Goal: Transaction & Acquisition: Purchase product/service

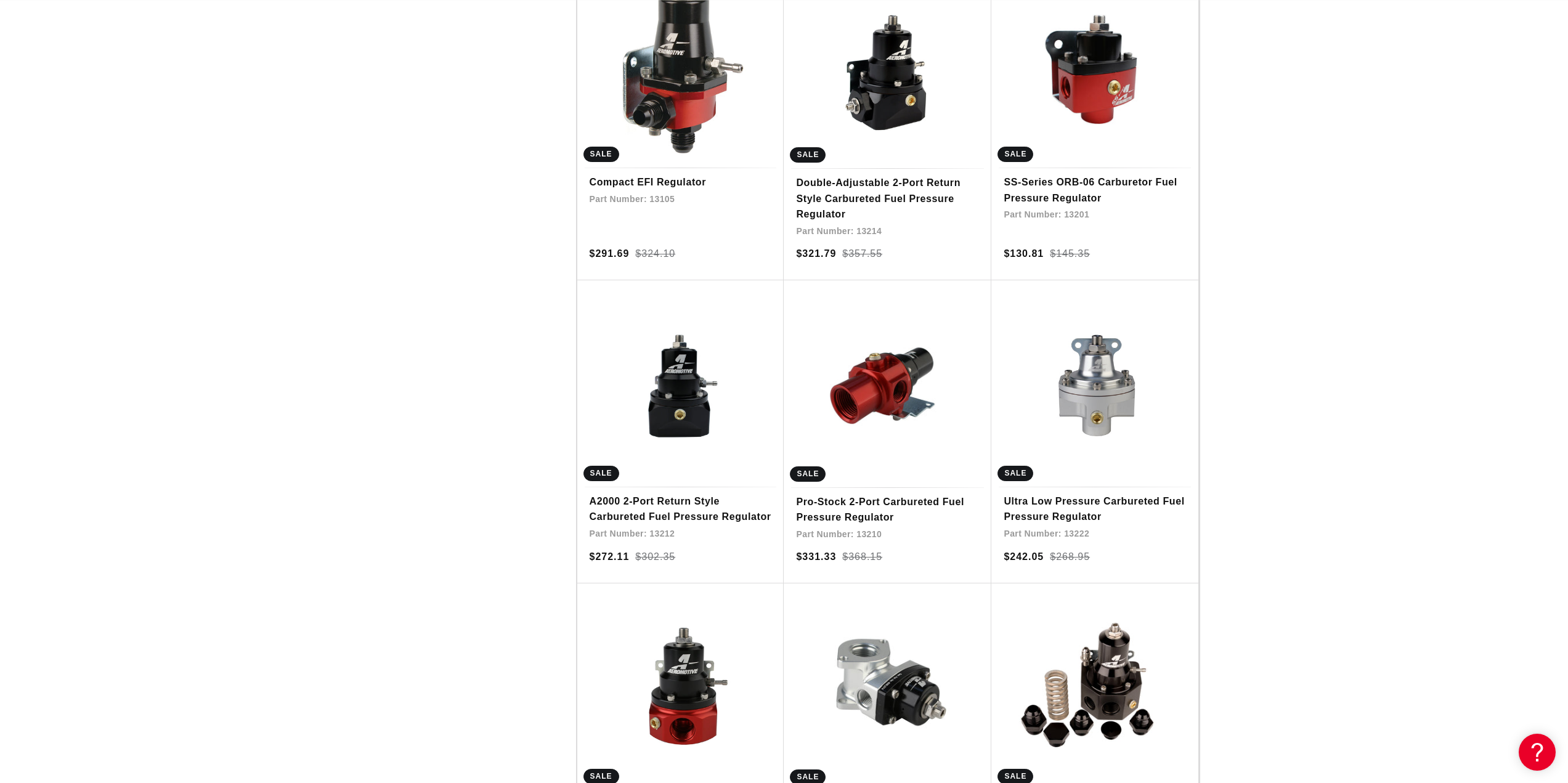
scroll to position [1971, 0]
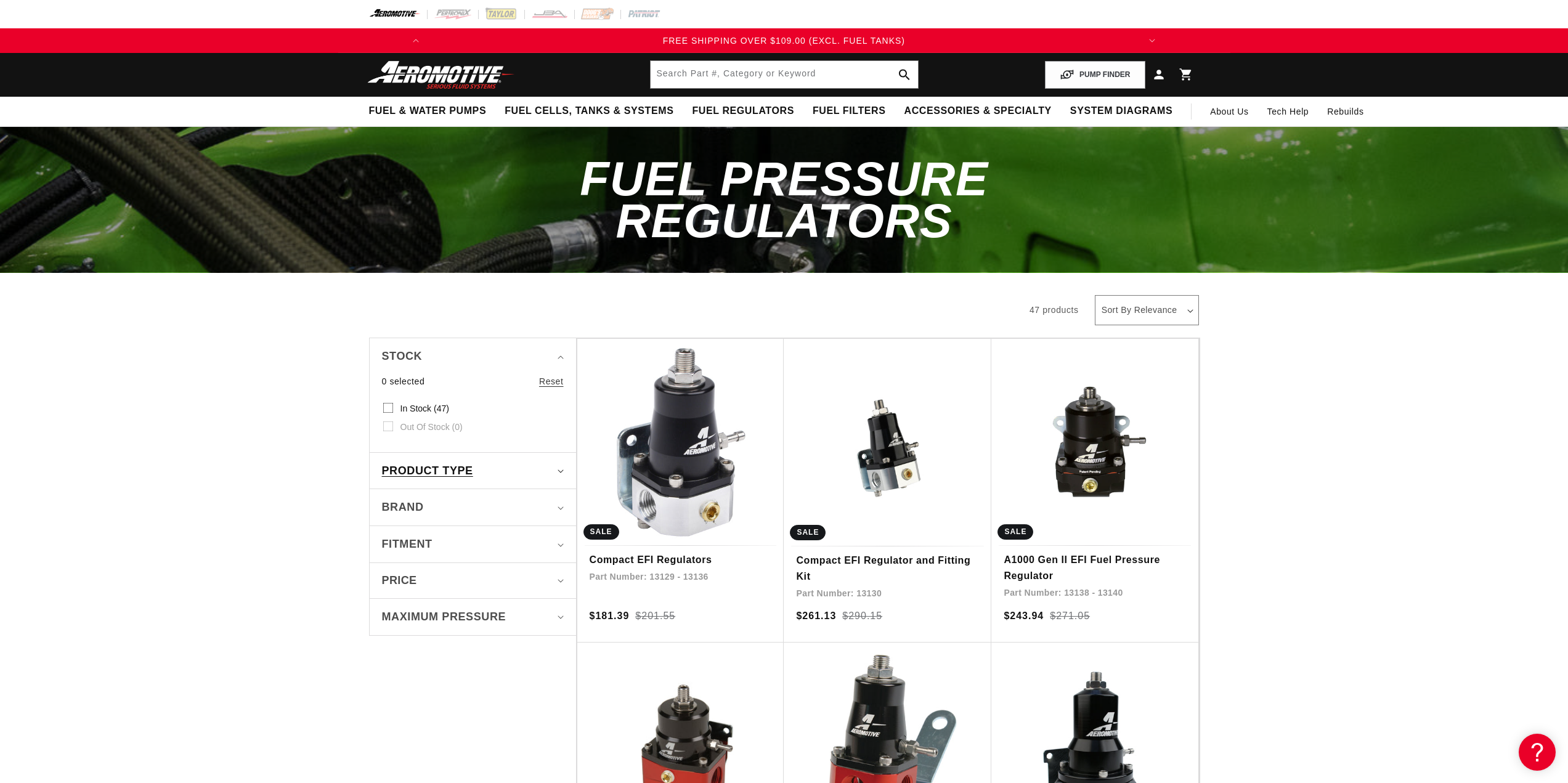
click at [543, 462] on div "Product type" at bounding box center [468, 471] width 171 height 18
click at [546, 557] on div "Brand" at bounding box center [468, 566] width 171 height 18
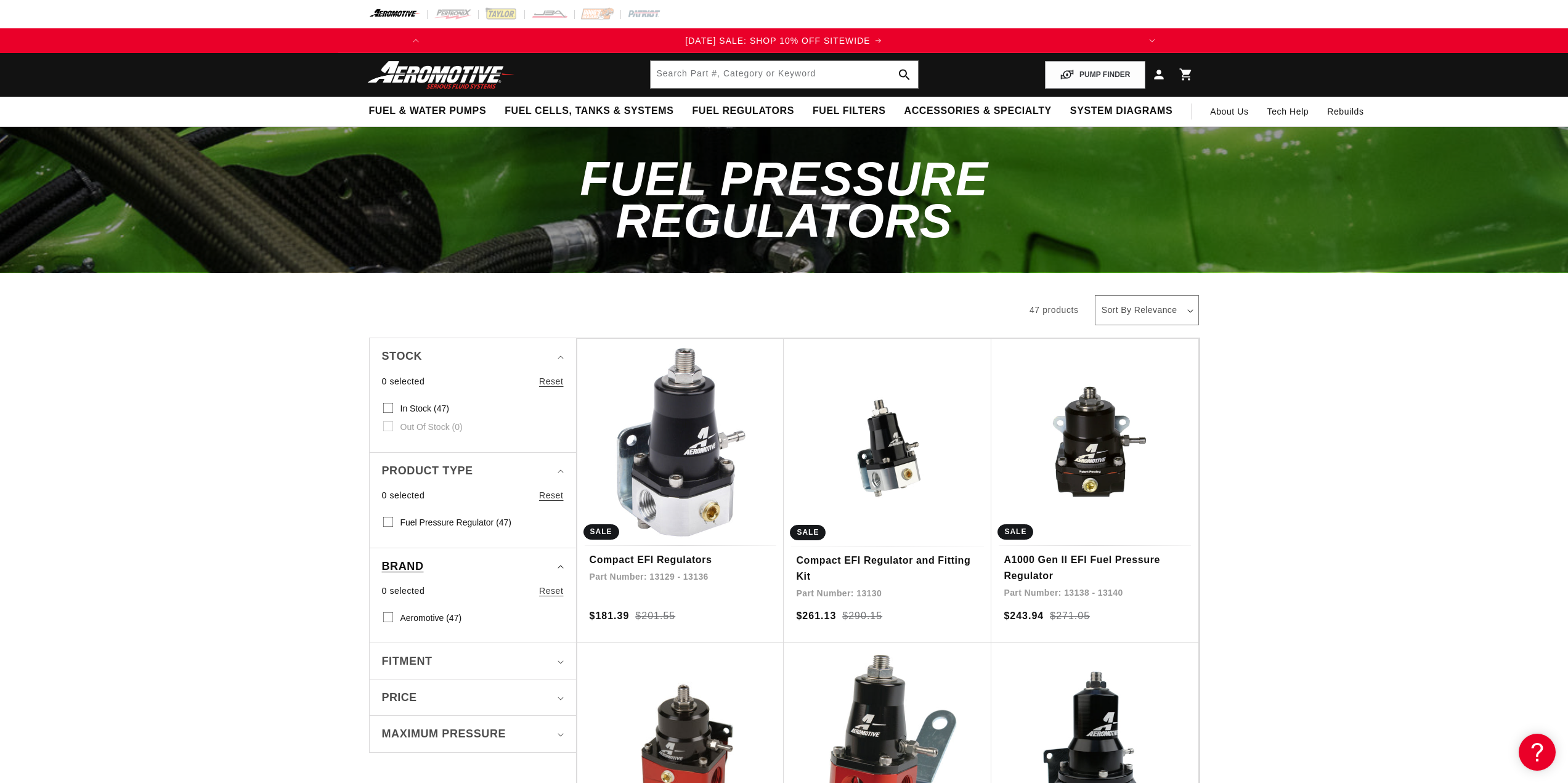
click at [546, 557] on div "Brand" at bounding box center [468, 566] width 171 height 18
click at [548, 594] on summary "Fitment" at bounding box center [473, 603] width 182 height 37
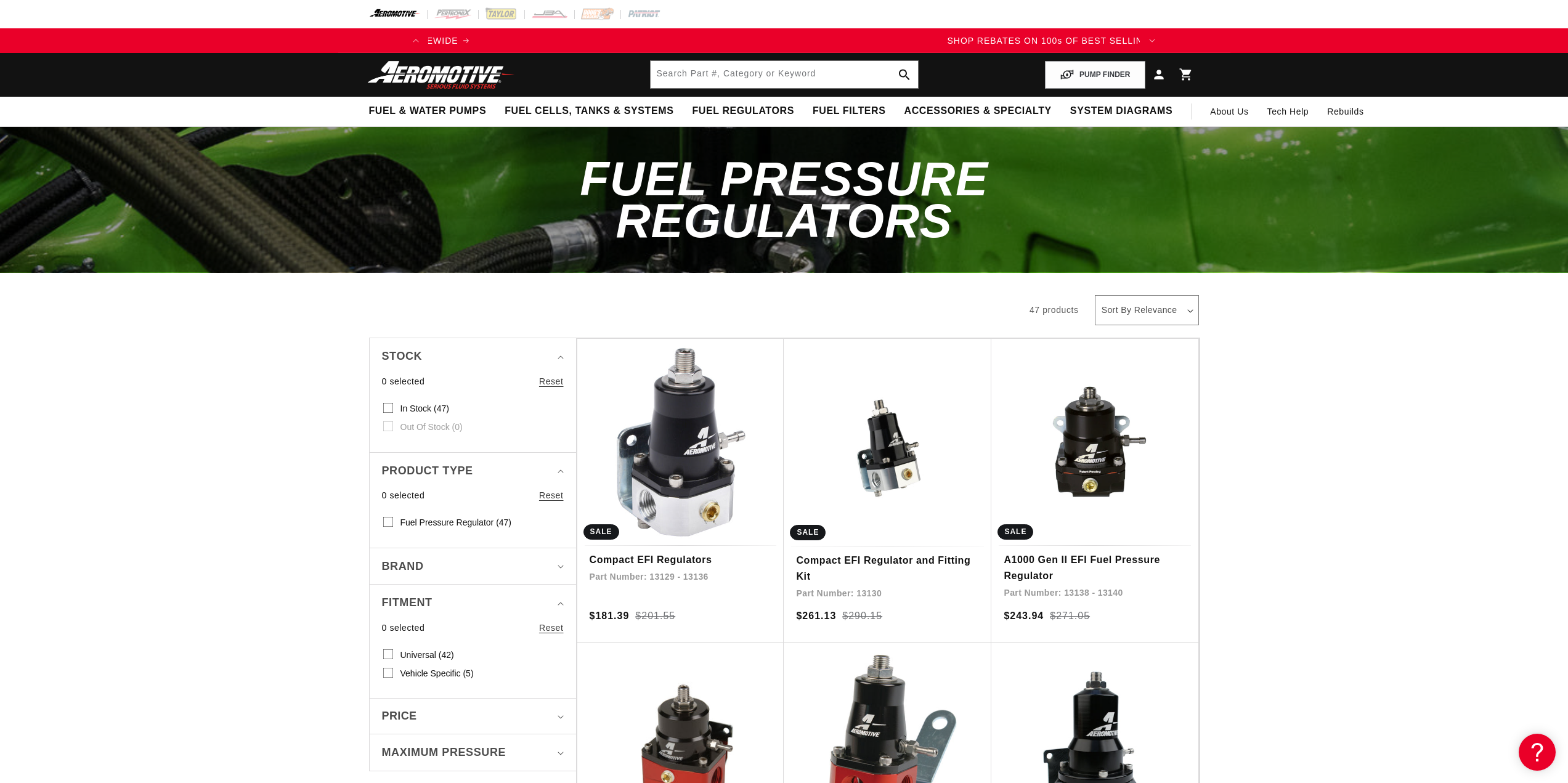
click at [386, 668] on rect at bounding box center [388, 673] width 10 height 10
click at [386, 671] on input "Vehicle Specific (5) Vehicle Specific (5 products)" at bounding box center [388, 676] width 10 height 10
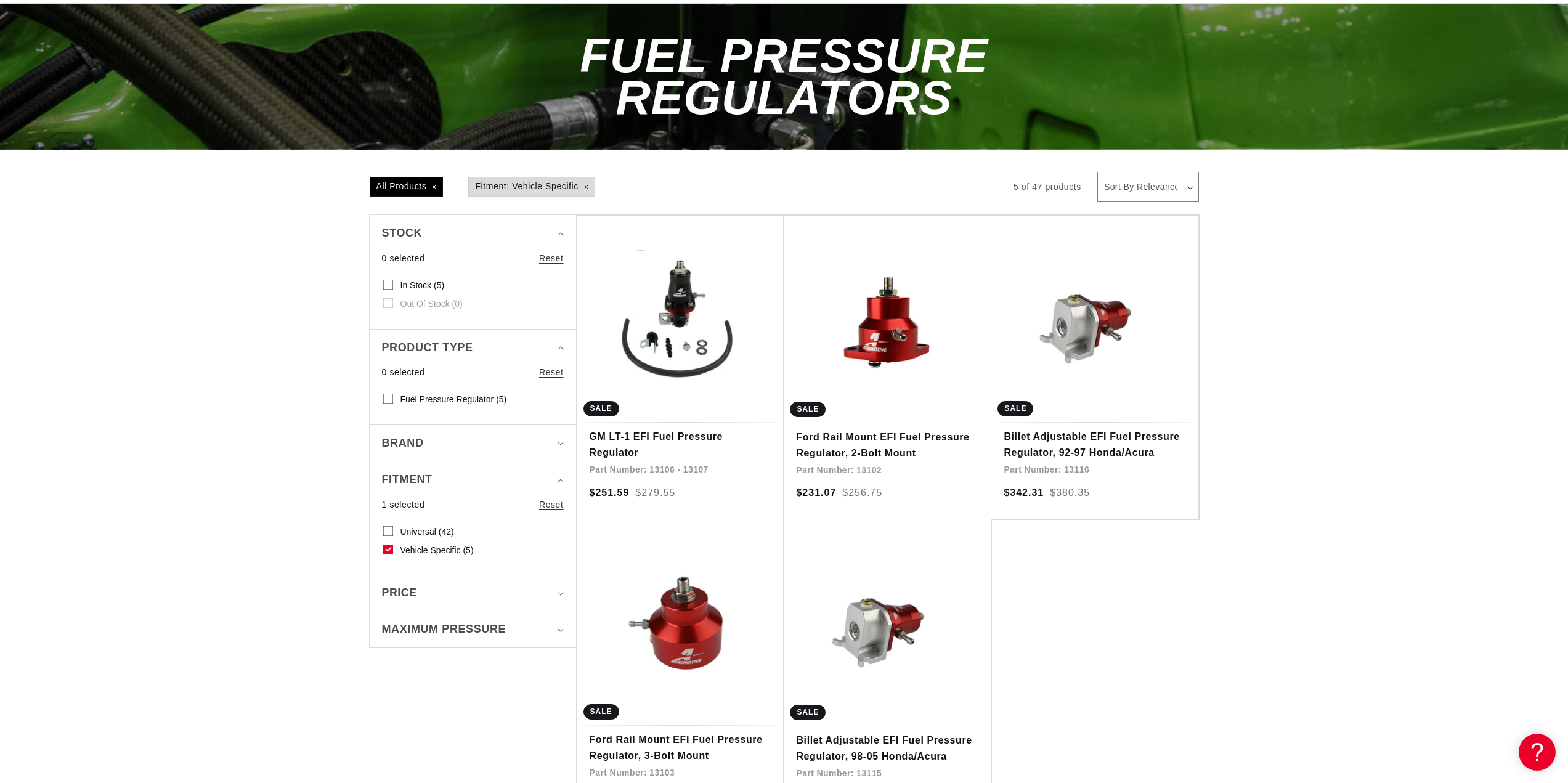
click at [394, 541] on label "Vehicle Specific (5) Vehicle Specific (5 products)" at bounding box center [469, 550] width 172 height 19
click at [393, 547] on input "Vehicle Specific (5) Vehicle Specific (5 products)" at bounding box center [388, 552] width 10 height 10
checkbox input "false"
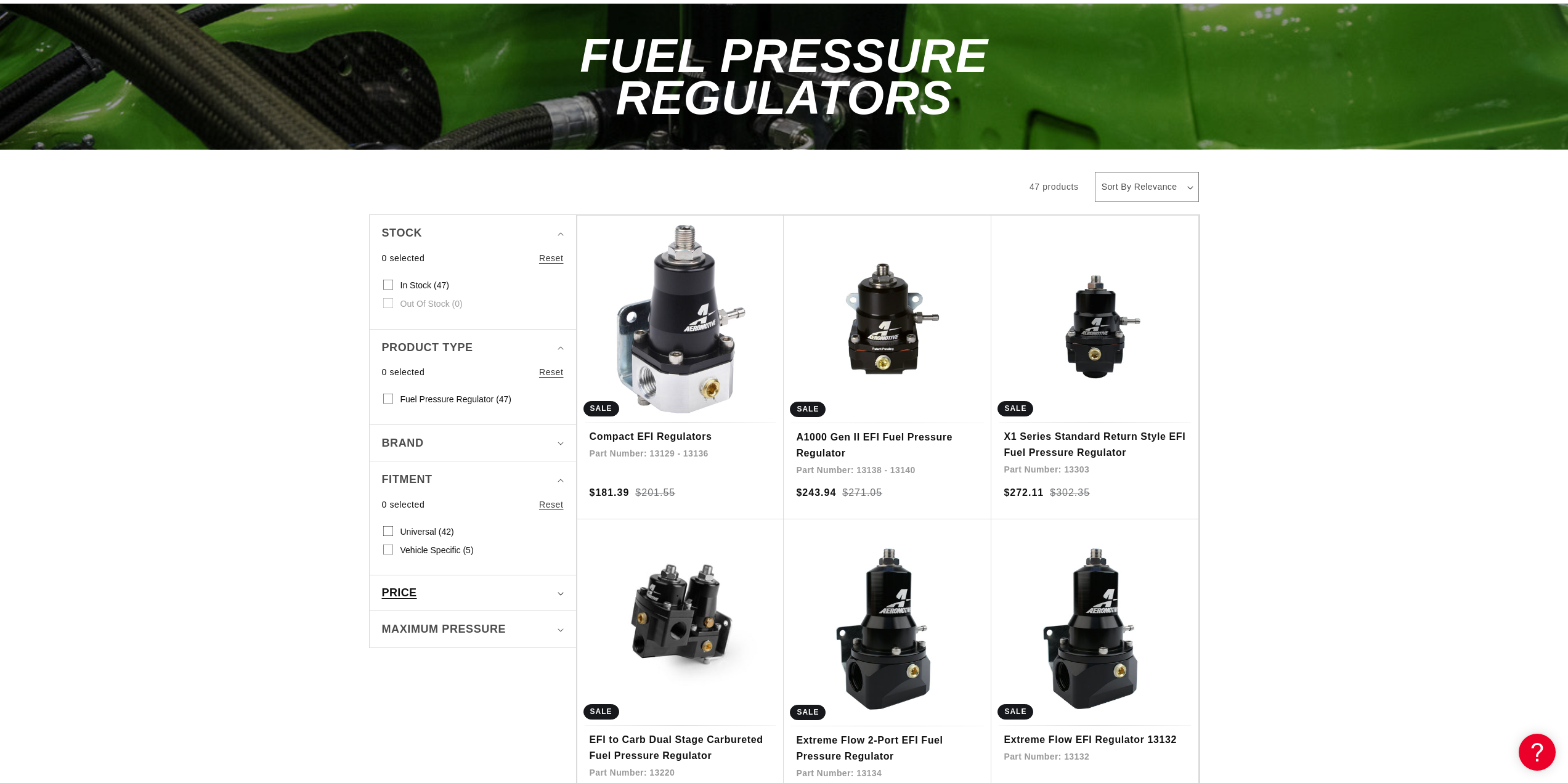
click at [480, 585] on div "Price" at bounding box center [468, 593] width 171 height 17
click at [483, 585] on div "Price" at bounding box center [468, 593] width 171 height 17
click at [504, 620] on div "Maximum Pressure" at bounding box center [468, 629] width 171 height 18
click at [505, 620] on div "Maximum Pressure" at bounding box center [468, 629] width 171 height 18
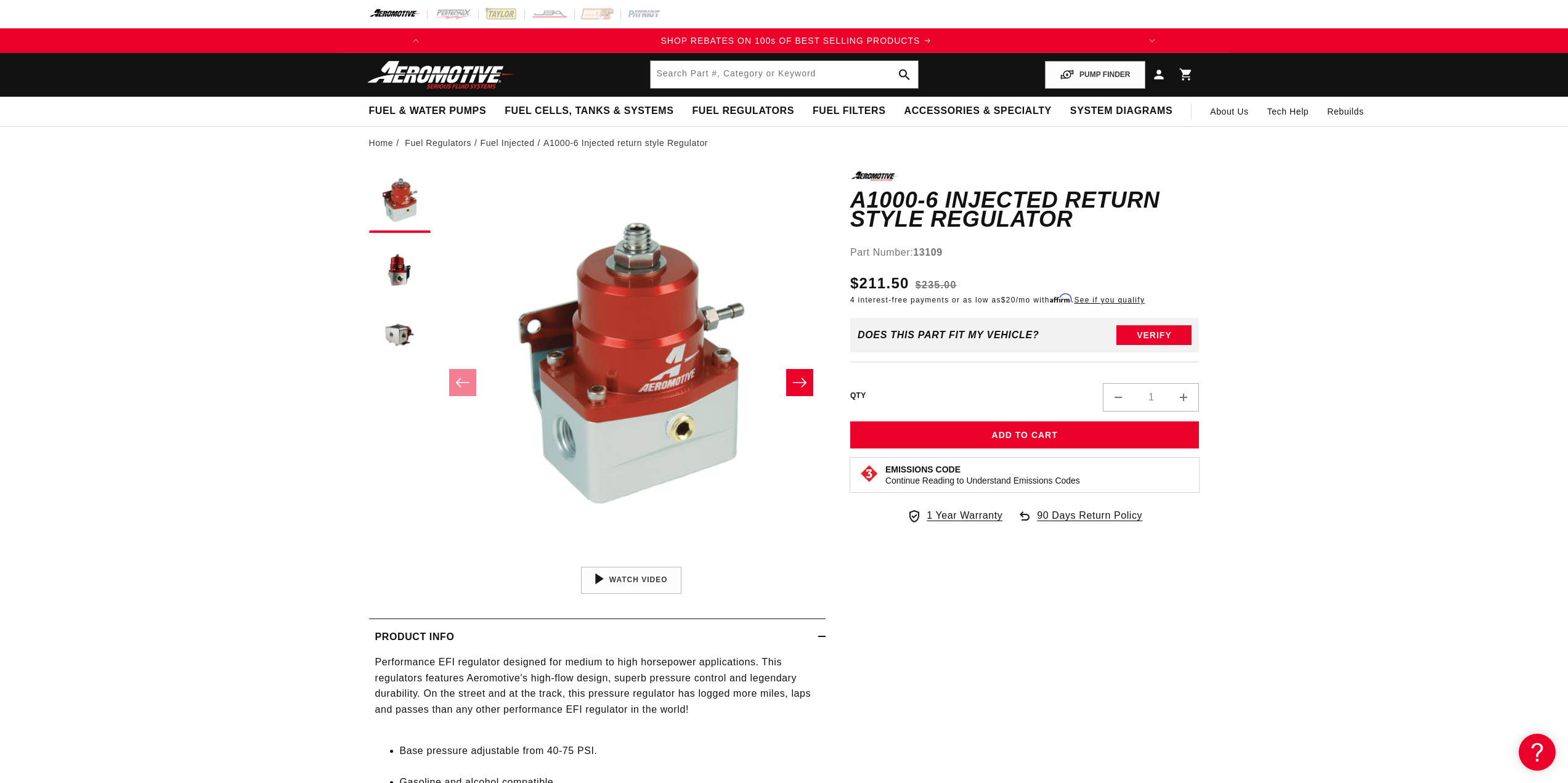
scroll to position [0, 734]
click at [396, 282] on button "Load image 2 in gallery view" at bounding box center [400, 270] width 62 height 62
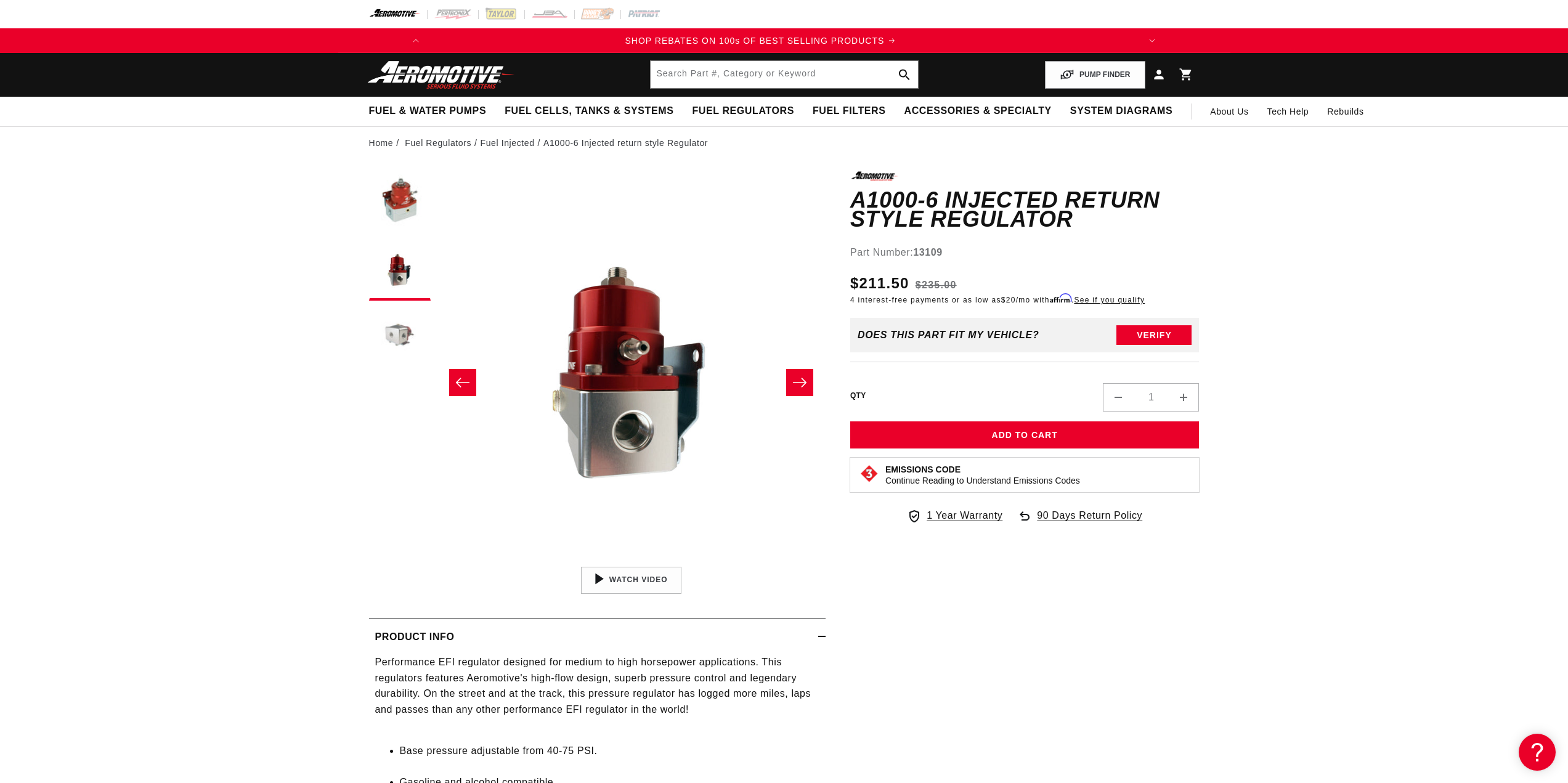
click at [403, 340] on button "Load image 3 in gallery view" at bounding box center [400, 337] width 62 height 62
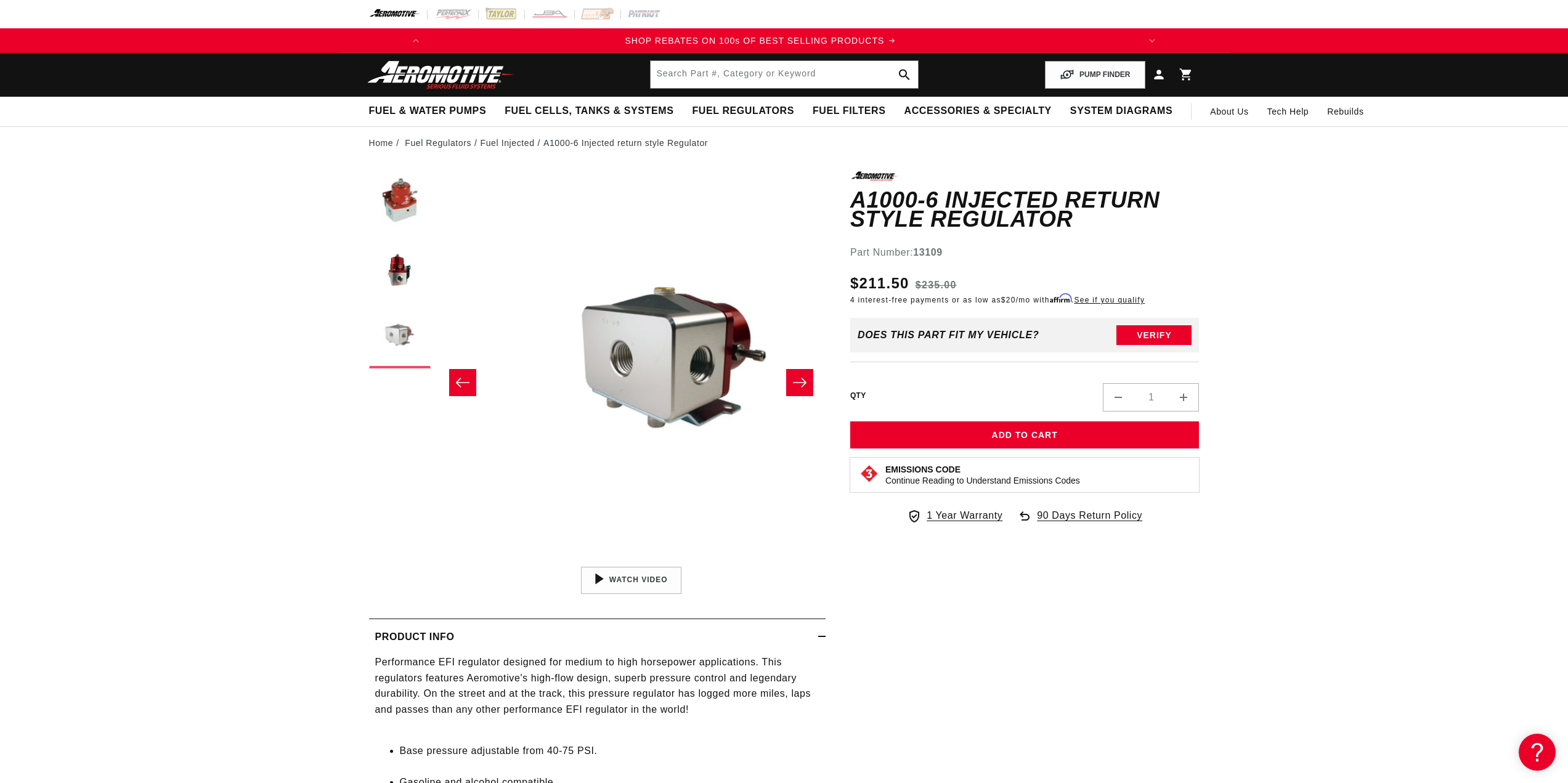
scroll to position [0, 778]
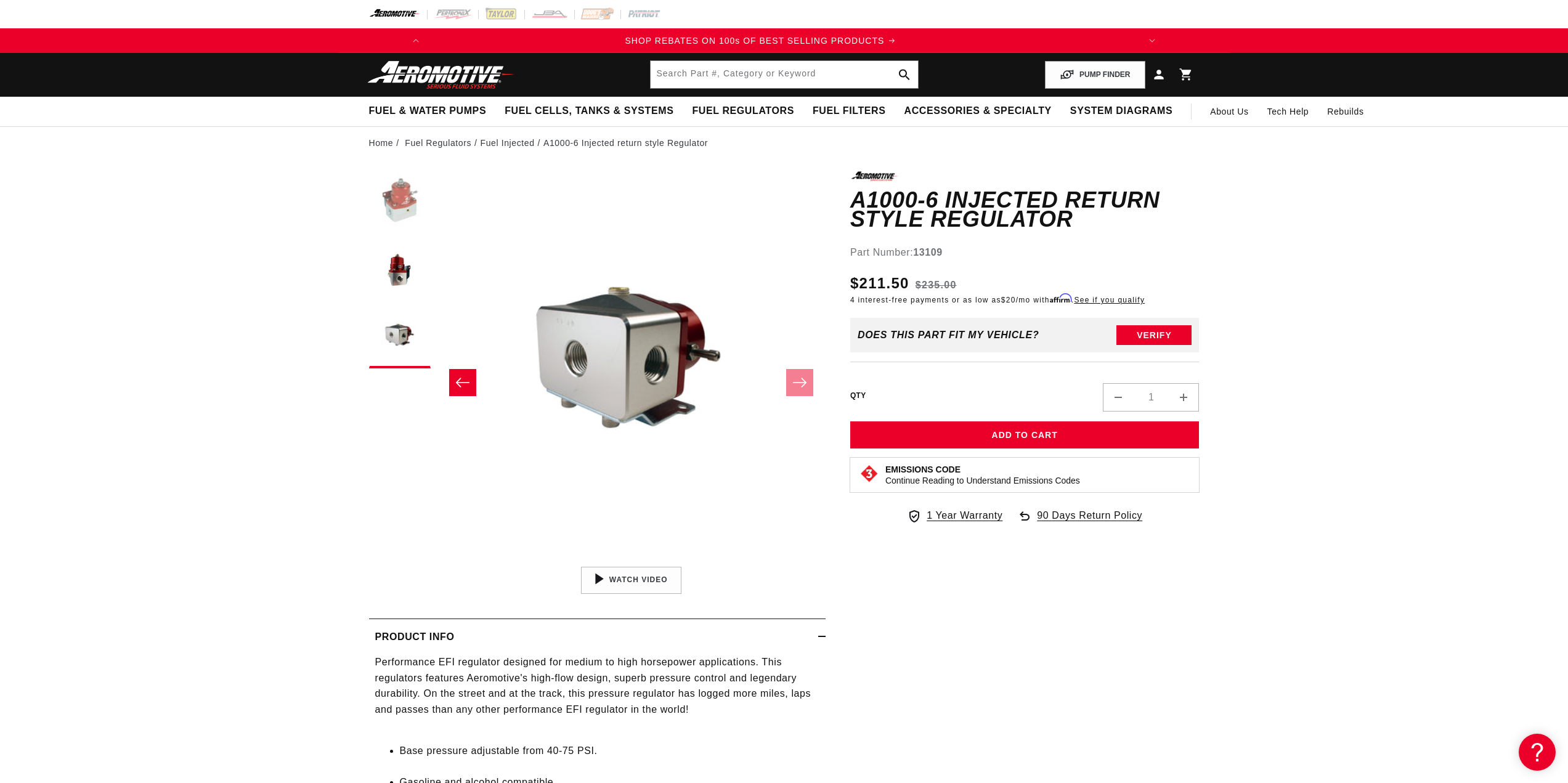
click at [407, 219] on button "Load image 1 in gallery view" at bounding box center [400, 202] width 62 height 62
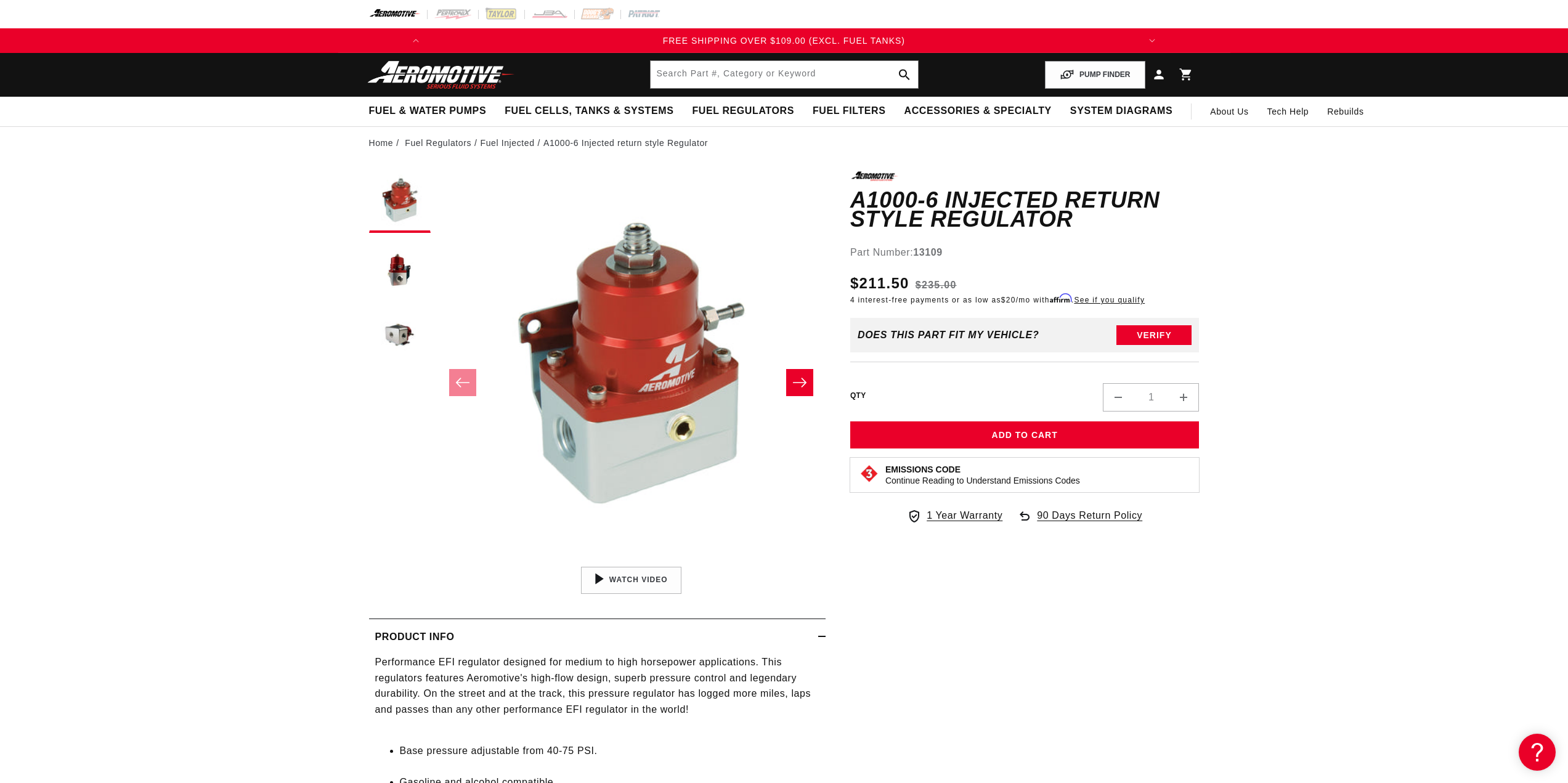
scroll to position [0, 1469]
